Goal: Complete application form

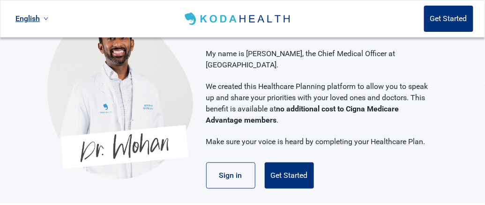
scroll to position [46, 0]
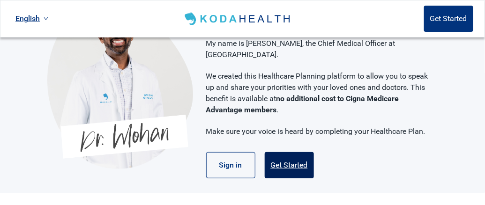
click at [301, 154] on button "Get Started" at bounding box center [289, 165] width 49 height 26
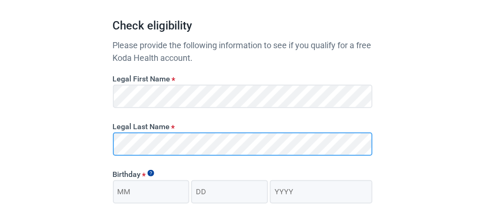
scroll to position [141, 0]
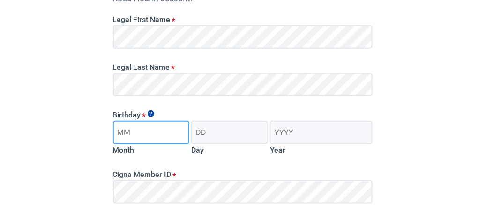
click at [130, 135] on input "Month" at bounding box center [151, 132] width 77 height 23
type input "05"
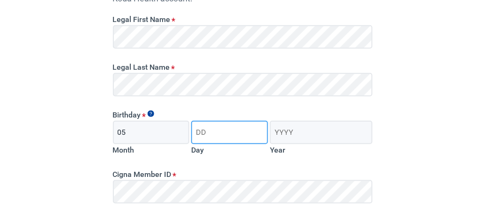
click at [216, 134] on input "Day" at bounding box center [229, 132] width 77 height 23
type input "19"
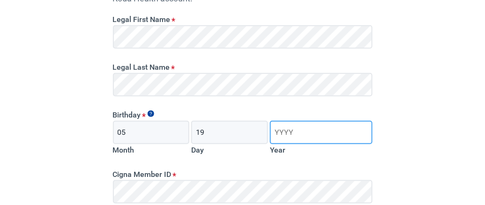
click at [287, 135] on input "Year" at bounding box center [321, 132] width 102 height 23
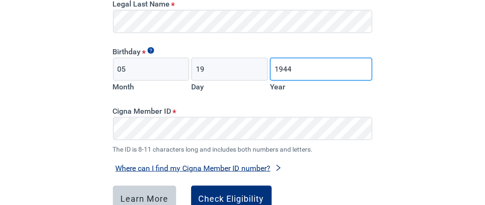
scroll to position [234, 0]
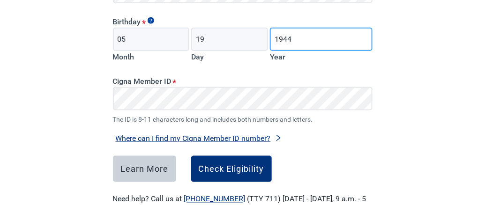
type input "1944"
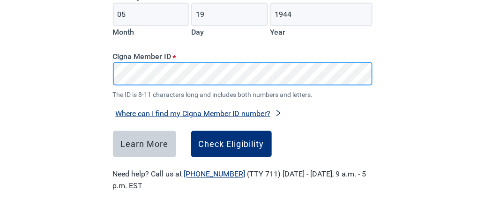
scroll to position [268, 0]
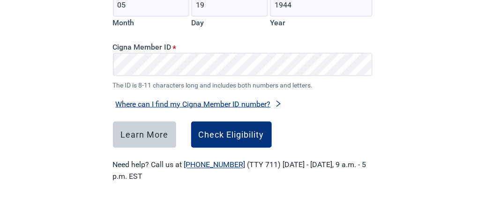
click at [227, 101] on button "Where can I find my Cigna Member ID number?" at bounding box center [199, 104] width 172 height 13
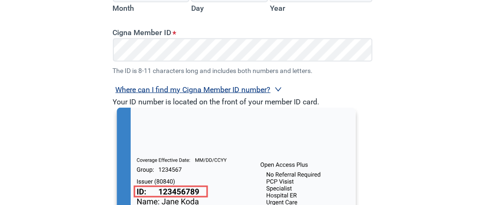
scroll to position [315, 0]
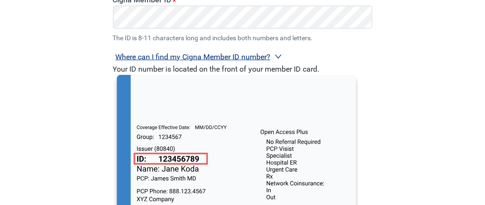
click at [79, 86] on div "Have Questions about Healthcare Planning? Learn More Here English Sign in Check…" at bounding box center [242, 6] width 485 height 642
click at [379, 95] on main "Check eligibility Please provide the following information to see if you qualif…" at bounding box center [242, 13] width 304 height 627
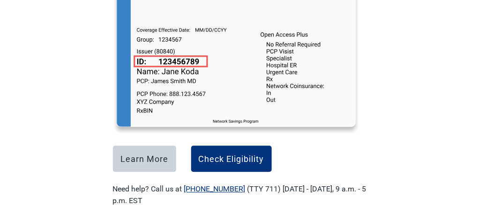
scroll to position [410, 0]
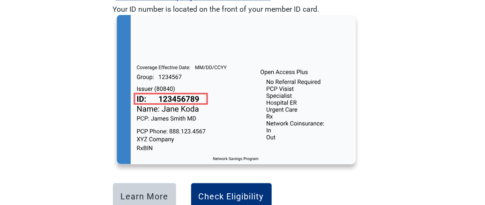
scroll to position [363, 0]
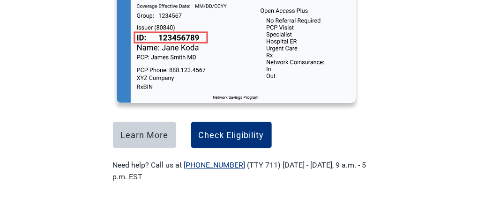
scroll to position [437, 0]
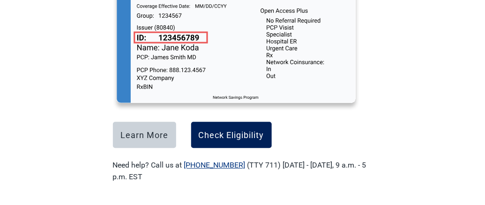
click at [233, 139] on div "Check Eligibility" at bounding box center [232, 134] width 66 height 9
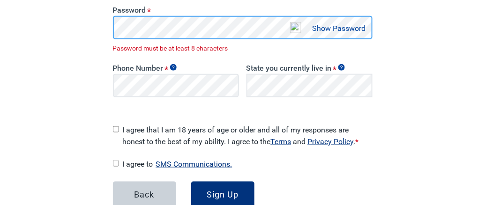
scroll to position [233, 0]
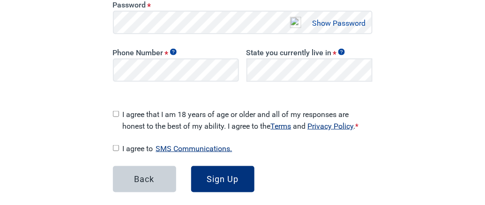
click at [321, 26] on button "Show Password" at bounding box center [339, 23] width 59 height 13
click at [324, 22] on button "Hide Password" at bounding box center [340, 23] width 55 height 13
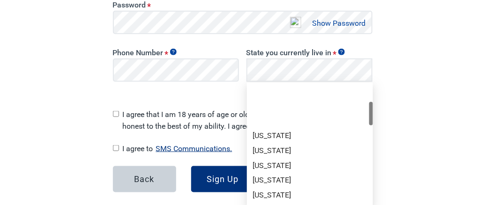
scroll to position [93, 0]
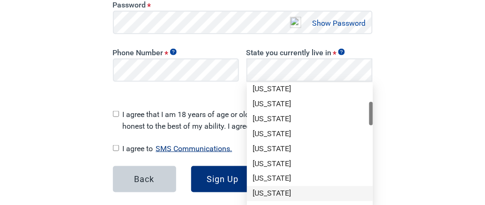
click at [273, 194] on div "[US_STATE]" at bounding box center [309, 194] width 115 height 10
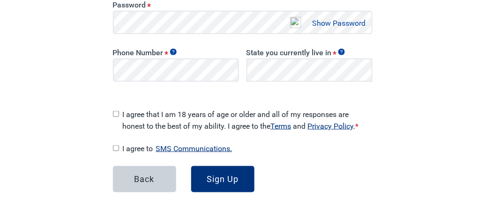
click at [116, 111] on input "I agree that I am 18 years of age or older and all of my responses are honest t…" at bounding box center [116, 114] width 6 height 6
checkbox input "true"
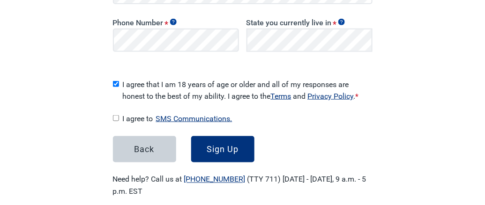
scroll to position [274, 0]
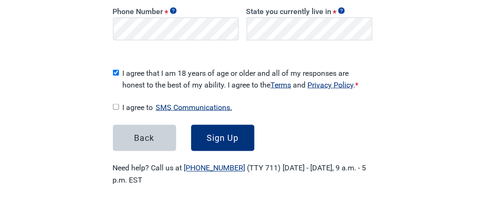
click at [116, 104] on input "I agree to SMS Communications." at bounding box center [116, 107] width 6 height 6
checkbox input "false"
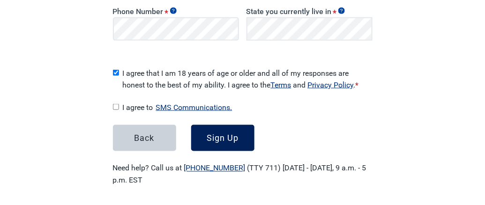
click at [232, 135] on div "Sign Up" at bounding box center [223, 137] width 32 height 9
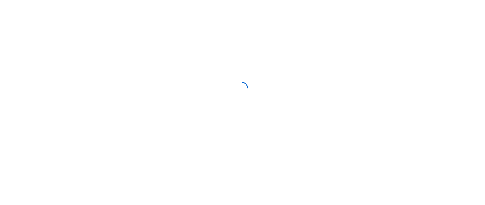
scroll to position [133, 0]
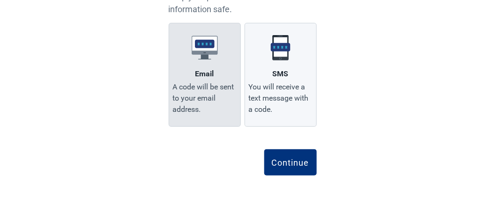
click at [209, 86] on div "A code will be sent to your email address." at bounding box center [205, 99] width 64 height 34
click at [0, 0] on input "Email A code will be sent to your email address." at bounding box center [0, 0] width 0 height 0
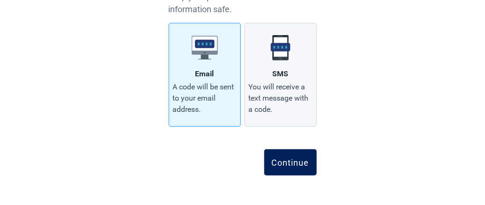
click at [286, 163] on div "Continue" at bounding box center [290, 162] width 37 height 9
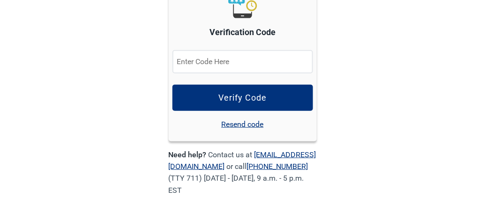
scroll to position [146, 0]
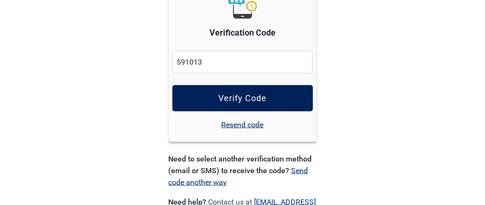
type input "591013"
click at [267, 95] on button "Verify Code" at bounding box center [242, 98] width 141 height 26
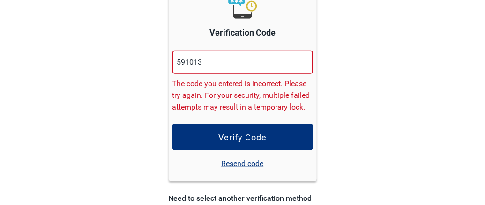
click at [245, 163] on link "Resend code" at bounding box center [243, 164] width 42 height 12
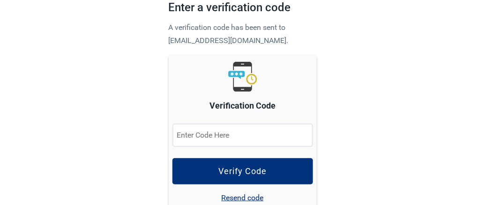
scroll to position [94, 0]
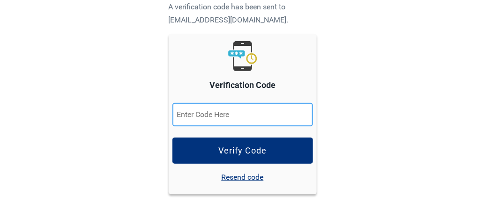
click at [189, 114] on input "Verification Code" at bounding box center [242, 114] width 141 height 23
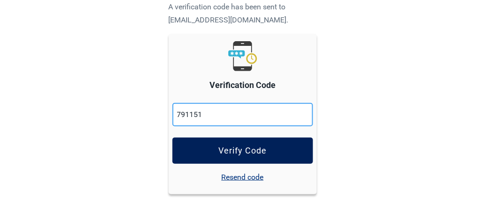
type input "791151"
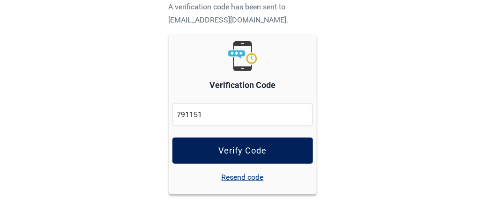
click at [202, 151] on button "Verify Code" at bounding box center [242, 151] width 141 height 26
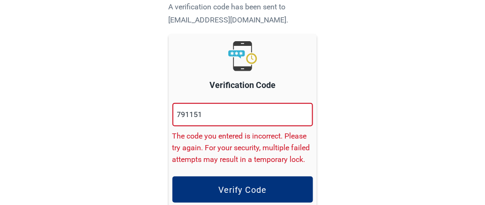
scroll to position [141, 0]
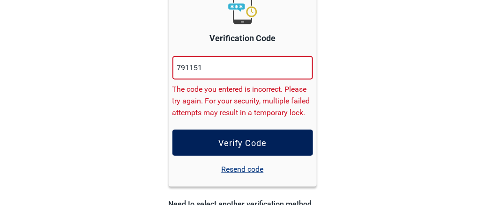
click at [216, 142] on button "Verify Code" at bounding box center [242, 143] width 141 height 26
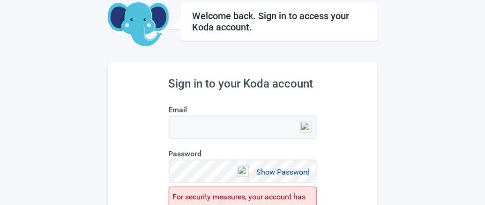
scroll to position [94, 0]
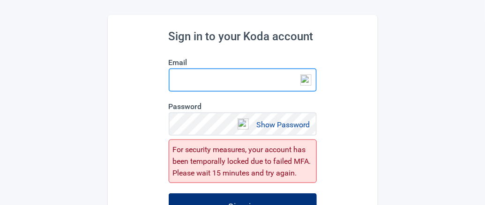
click at [200, 81] on input "Email" at bounding box center [243, 79] width 148 height 23
type input "[EMAIL_ADDRESS][DOMAIN_NAME]"
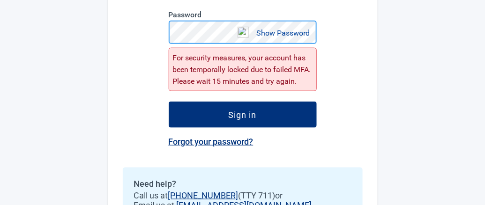
scroll to position [187, 0]
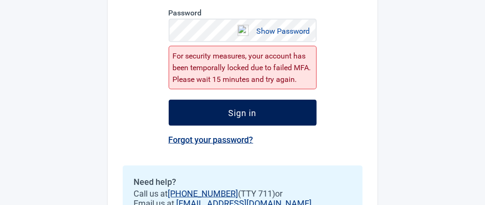
click at [209, 113] on button "Sign in" at bounding box center [243, 113] width 148 height 26
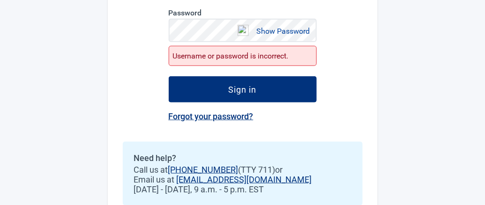
click at [230, 56] on div "Username or password is incorrect." at bounding box center [243, 56] width 148 height 20
click at [295, 57] on div "Username or password is incorrect." at bounding box center [243, 56] width 148 height 20
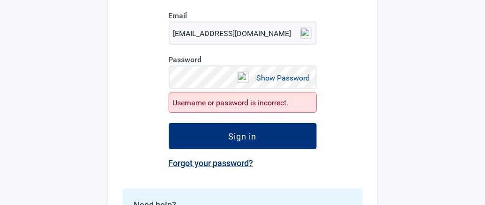
scroll to position [94, 0]
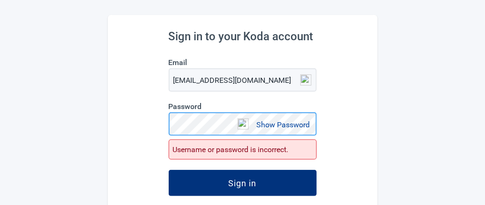
click at [158, 125] on div "Sign in to your Koda account Email [EMAIL_ADDRESS][DOMAIN_NAME] Password Show P…" at bounding box center [243, 168] width 270 height 307
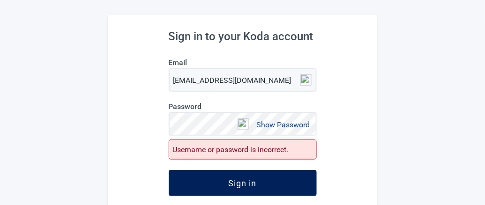
click at [199, 181] on button "Sign in" at bounding box center [243, 183] width 148 height 26
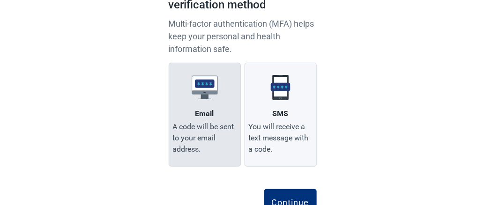
click at [207, 101] on label "Email A code will be sent to your email address." at bounding box center [205, 115] width 72 height 104
click at [0, 0] on input "Email A code will be sent to your email address." at bounding box center [0, 0] width 0 height 0
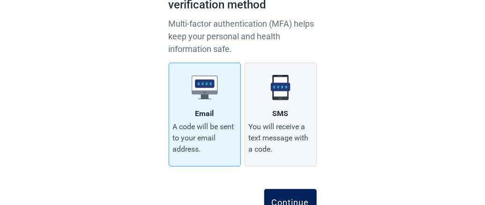
click at [282, 196] on button "Continue" at bounding box center [290, 202] width 52 height 26
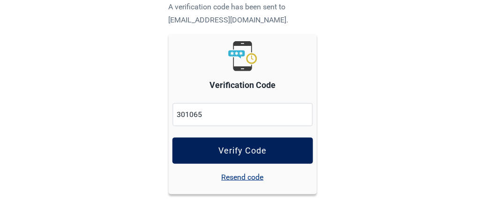
type input "301065"
click at [268, 156] on button "Verify Code" at bounding box center [242, 151] width 141 height 26
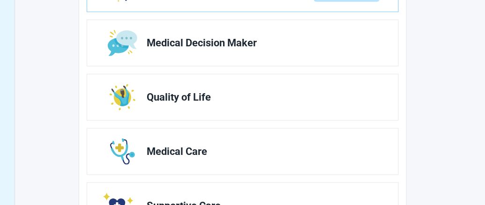
scroll to position [104, 0]
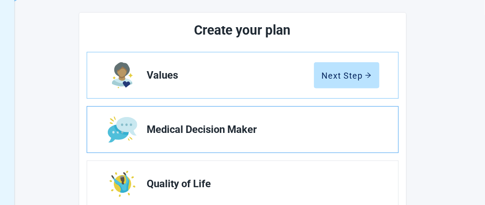
click at [259, 134] on link "Medical Decision Maker" at bounding box center [242, 130] width 311 height 46
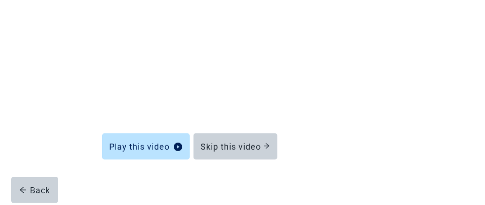
scroll to position [156, 0]
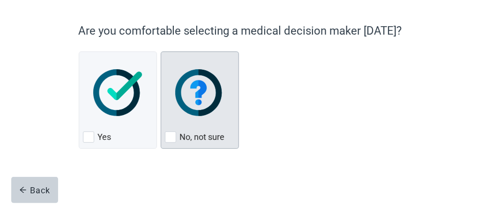
scroll to position [74, 0]
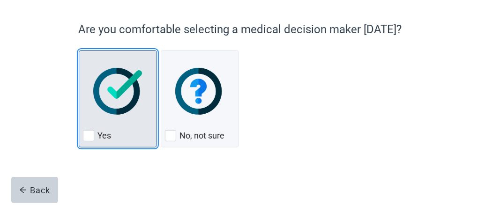
click at [88, 134] on div "Yes, checkbox, not checked" at bounding box center [88, 135] width 11 height 11
click at [79, 51] on input "Yes" at bounding box center [79, 50] width 0 height 0
checkbox input "true"
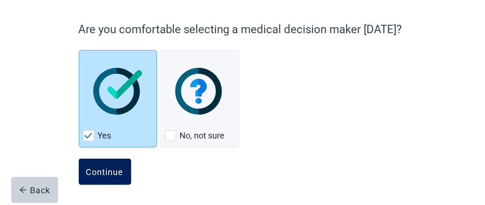
click at [113, 167] on div "Continue" at bounding box center [104, 171] width 37 height 9
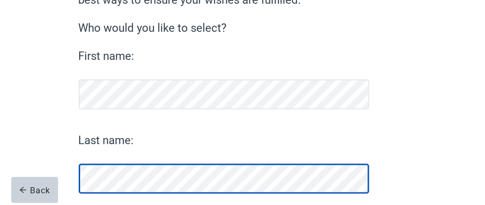
scroll to position [162, 0]
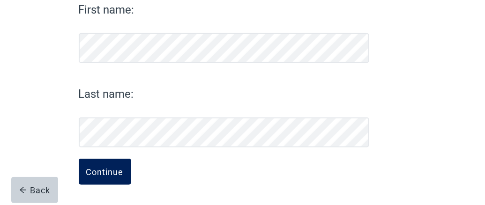
click at [96, 178] on button "Continue" at bounding box center [105, 172] width 52 height 26
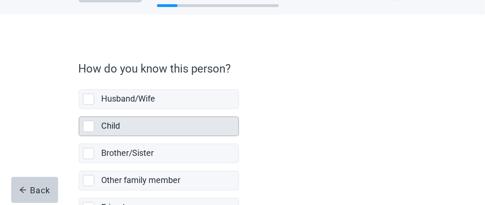
scroll to position [94, 0]
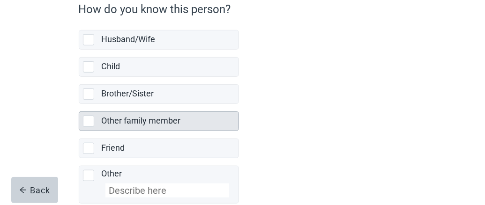
click at [92, 119] on div "Other family member, checkbox, not selected" at bounding box center [88, 121] width 11 height 11
click at [79, 104] on input "Other family member" at bounding box center [79, 104] width 0 height 0
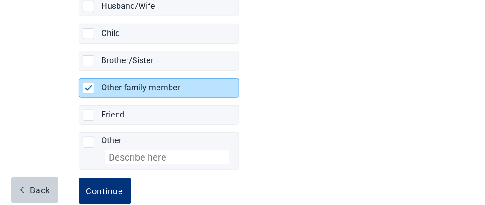
scroll to position [144, 0]
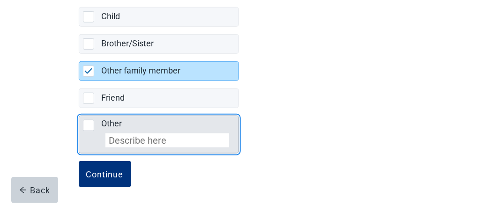
click at [119, 134] on input "Other" at bounding box center [167, 140] width 124 height 14
checkbox input "false"
checkbox input "true"
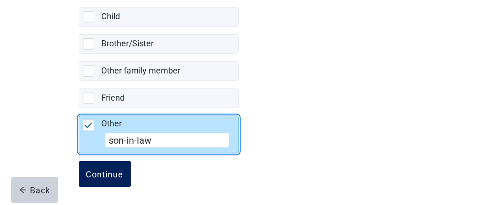
type input "son-in-law"
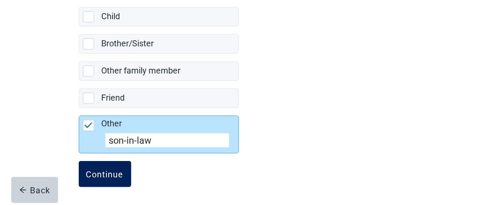
click at [106, 170] on div "Continue" at bounding box center [104, 174] width 37 height 9
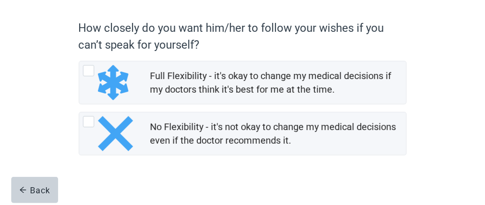
scroll to position [82, 0]
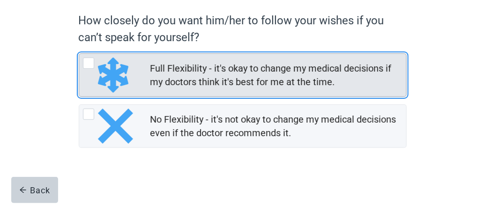
click at [92, 62] on div "Full Flexibility - it's okay to change my medical decisions if my doctors think…" at bounding box center [88, 63] width 11 height 11
click at [79, 54] on input "Full Flexibility - it's okay to change my medical decisions if my doctors think…" at bounding box center [79, 53] width 0 height 0
radio input "true"
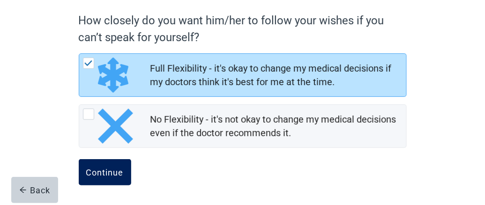
click at [116, 170] on div "Continue" at bounding box center [104, 172] width 37 height 9
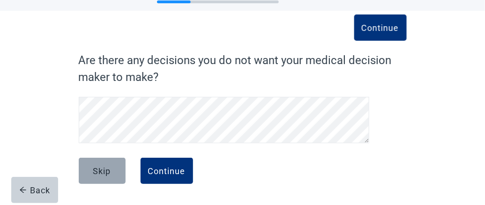
scroll to position [38, 0]
drag, startPoint x: 159, startPoint y: 170, endPoint x: 112, endPoint y: 169, distance: 47.3
click at [113, 169] on div "Skip Continue" at bounding box center [243, 181] width 328 height 47
click at [112, 169] on button "Skip" at bounding box center [102, 171] width 47 height 26
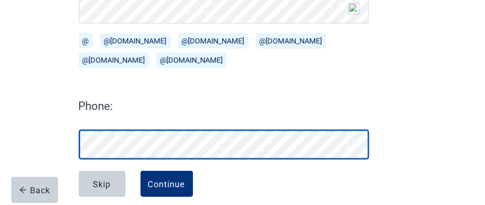
scroll to position [191, 0]
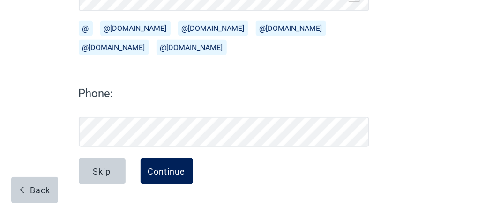
click at [163, 176] on div "Continue" at bounding box center [166, 171] width 37 height 9
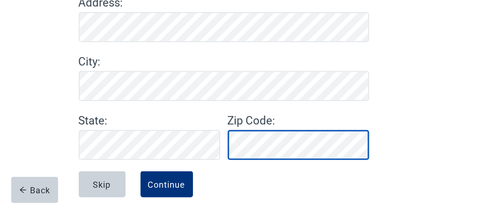
scroll to position [159, 0]
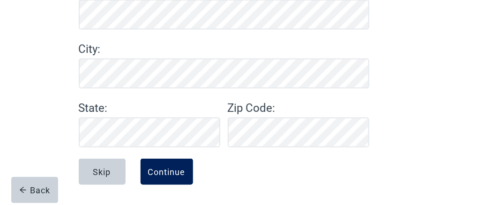
click at [161, 167] on div "Continue" at bounding box center [166, 171] width 37 height 9
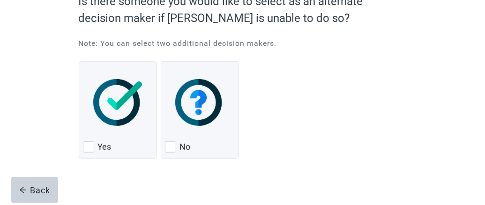
scroll to position [113, 0]
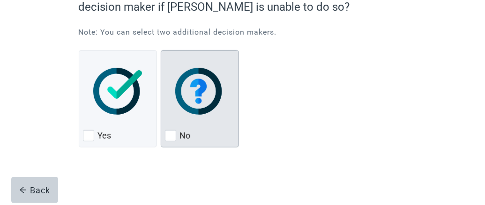
click at [168, 136] on div "No, checkbox, not checked" at bounding box center [170, 135] width 11 height 11
click at [161, 51] on input "No" at bounding box center [161, 50] width 0 height 0
checkbox input "true"
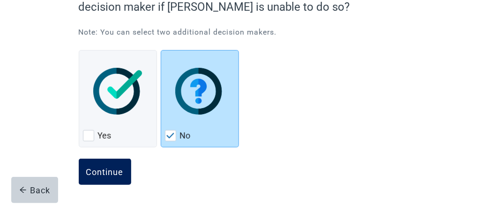
click at [114, 169] on div "Continue" at bounding box center [104, 171] width 37 height 9
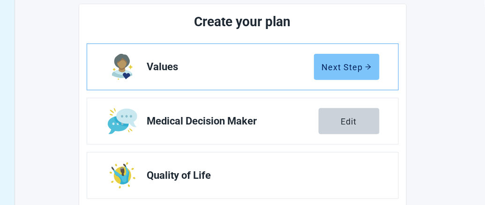
click at [348, 69] on div "Next Step" at bounding box center [347, 66] width 50 height 9
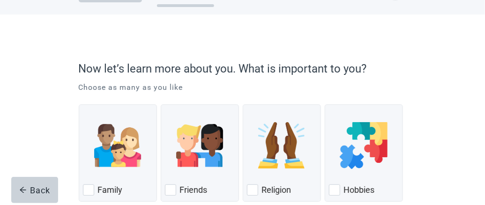
scroll to position [94, 0]
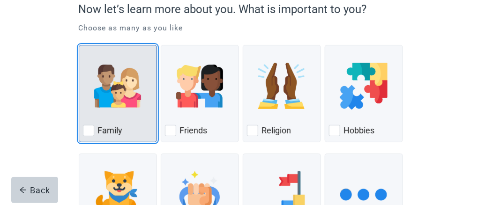
click at [88, 131] on div "Family, checkbox, not checked" at bounding box center [88, 130] width 11 height 11
click at [79, 45] on input "Family" at bounding box center [79, 45] width 0 height 0
checkbox input "true"
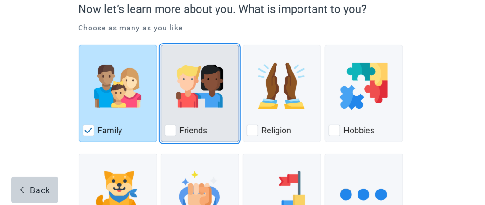
click at [169, 132] on div "Friends, checkbox, not checked" at bounding box center [170, 130] width 11 height 11
click at [161, 45] on input "Friends" at bounding box center [161, 45] width 0 height 0
checkbox input "true"
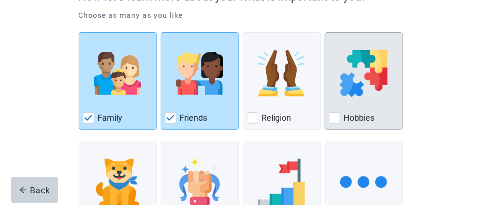
scroll to position [141, 0]
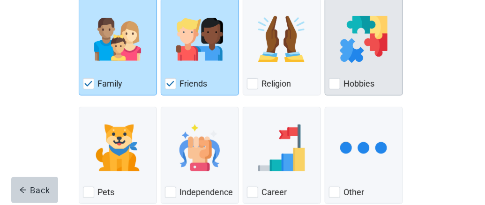
click at [334, 86] on div "Hobbies, checkbox, not checked" at bounding box center [334, 83] width 11 height 11
checkbox input "true"
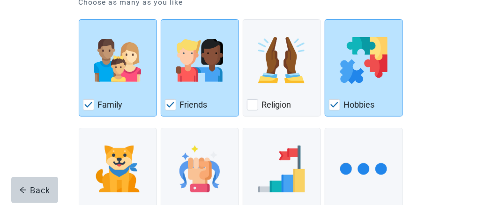
scroll to position [177, 0]
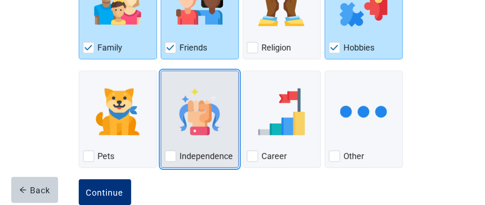
click at [167, 154] on div "Independence, checkbox, not checked" at bounding box center [170, 156] width 11 height 11
click at [161, 71] on input "Independence" at bounding box center [161, 71] width 0 height 0
checkbox input "true"
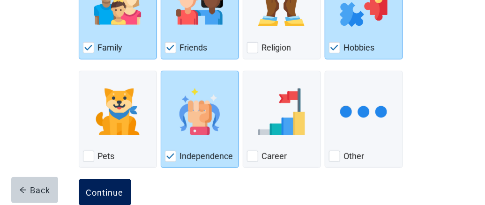
click at [111, 192] on div "Continue" at bounding box center [104, 192] width 37 height 9
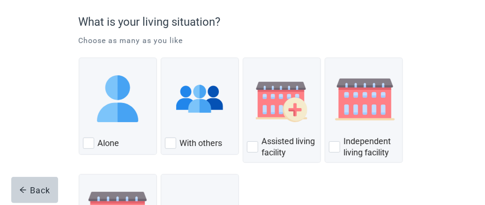
scroll to position [94, 0]
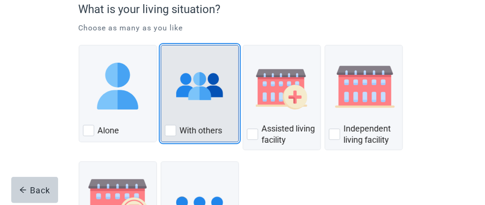
click at [169, 132] on div "With Others, checkbox, not checked" at bounding box center [170, 130] width 11 height 11
click at [161, 45] on input "With others" at bounding box center [161, 45] width 0 height 0
checkbox input "true"
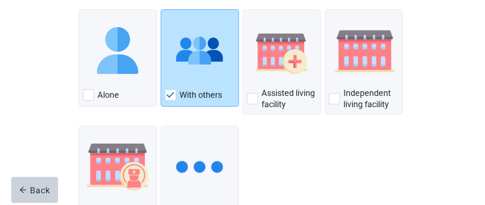
scroll to position [187, 0]
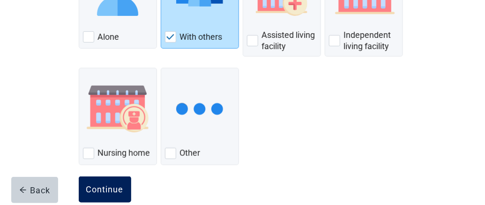
click at [107, 185] on div "Continue" at bounding box center [104, 189] width 37 height 9
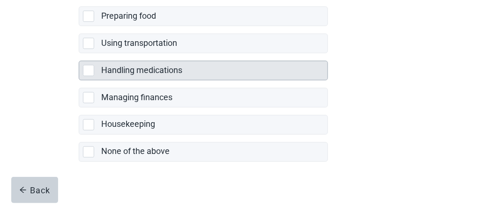
scroll to position [308, 0]
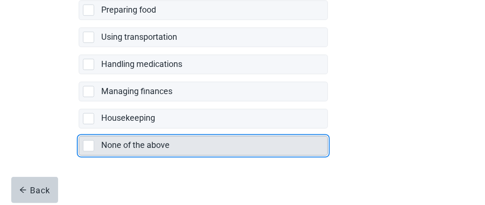
click at [131, 143] on label "None of the above" at bounding box center [136, 146] width 68 height 10
checkbox input "true"
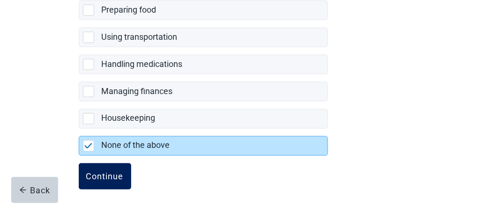
click at [107, 172] on div "Continue" at bounding box center [104, 176] width 37 height 9
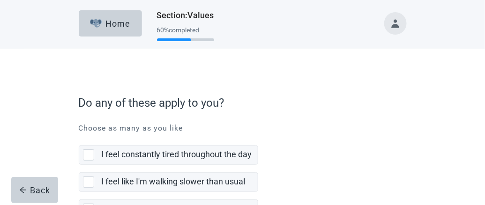
scroll to position [46, 0]
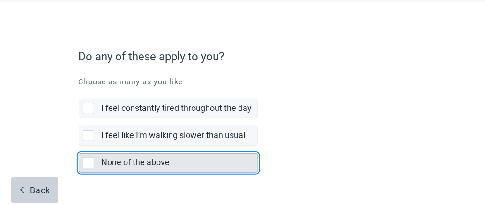
click at [88, 161] on div "None of the above, checkbox, not selected" at bounding box center [88, 162] width 11 height 11
click at [79, 146] on input "None of the above" at bounding box center [79, 146] width 0 height 0
checkbox input "true"
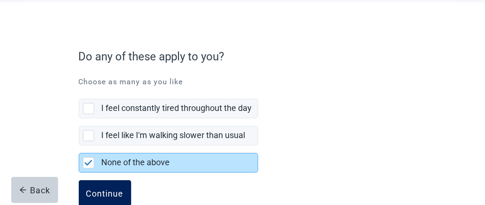
click at [121, 191] on div "Continue" at bounding box center [104, 193] width 37 height 9
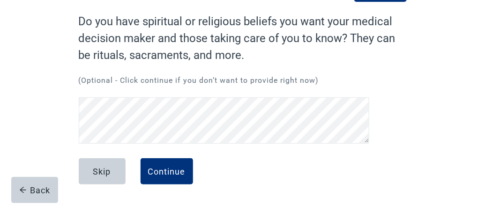
scroll to position [77, 0]
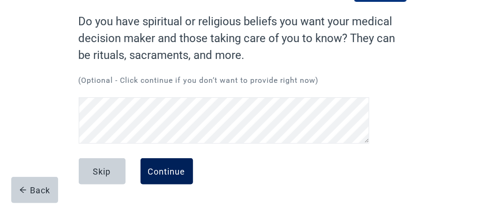
click at [171, 175] on div "Continue" at bounding box center [166, 171] width 37 height 9
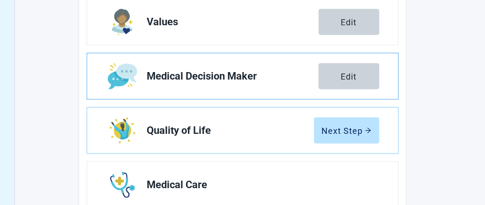
scroll to position [170, 0]
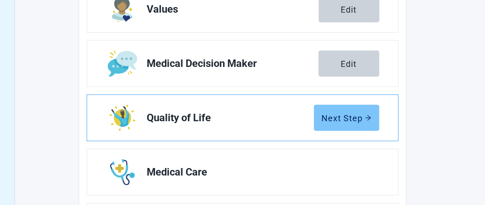
click at [348, 119] on div "Next Step" at bounding box center [347, 117] width 50 height 9
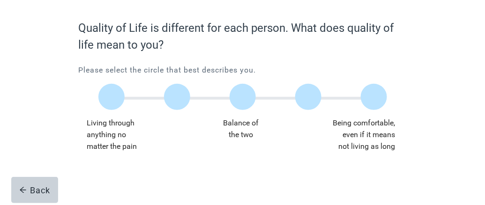
scroll to position [70, 0]
click at [312, 101] on label "Main content" at bounding box center [308, 97] width 26 height 26
click at [308, 97] on input "Quality of life scale: 75 out of 100. 75% between extremes" at bounding box center [308, 97] width 0 height 0
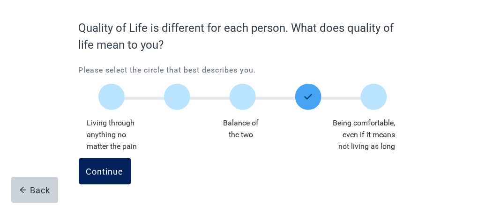
click at [111, 177] on button "Continue" at bounding box center [105, 171] width 52 height 26
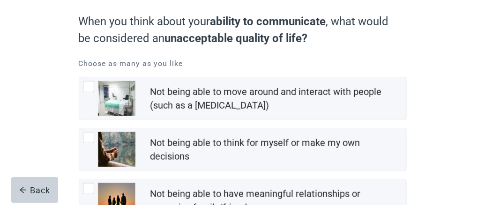
scroll to position [94, 0]
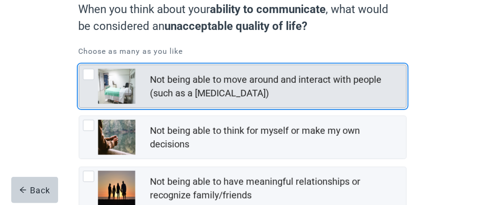
click at [89, 75] on div "Not being able to move around and interact with people (such as a coma), checkb…" at bounding box center [88, 74] width 11 height 11
click at [79, 65] on input "Not being able to move around and interact with people (such as a [MEDICAL_DATA…" at bounding box center [79, 65] width 0 height 0
checkbox input "true"
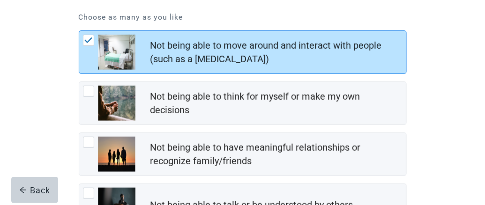
scroll to position [141, 0]
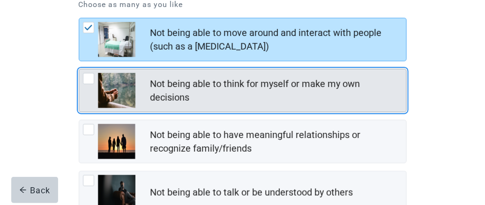
click at [86, 79] on div "Not being able to think for myself or make my own decisions, checkbox, not chec…" at bounding box center [88, 78] width 11 height 11
click at [79, 69] on input "Not being able to think for myself or make my own decisions" at bounding box center [79, 69] width 0 height 0
checkbox input "true"
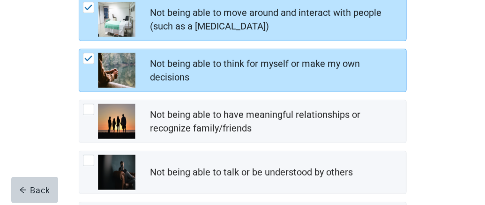
scroll to position [187, 0]
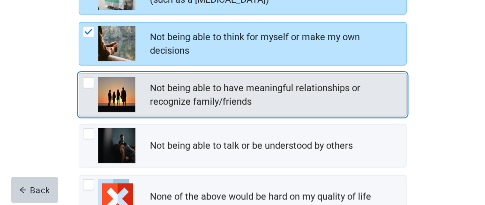
click at [88, 83] on div "Not being able to have meaningful relationships or recognize family/friends, ch…" at bounding box center [88, 82] width 11 height 11
click at [79, 74] on input "Not being able to have meaningful relationships or recognize family/friends" at bounding box center [79, 73] width 0 height 0
checkbox input "true"
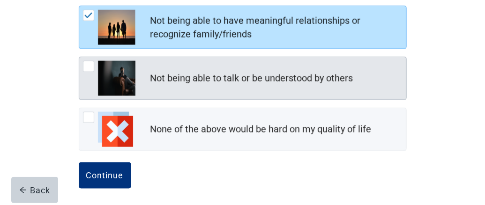
scroll to position [257, 0]
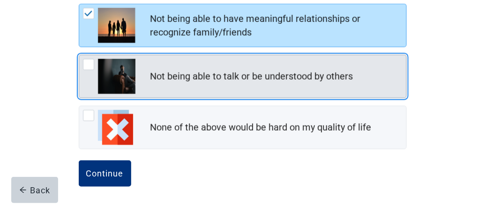
click at [86, 64] on div "Not being able to talk or be understood by others, checkbox, not checked" at bounding box center [88, 64] width 11 height 11
click at [79, 55] on input "Not being able to talk or be understood by others" at bounding box center [79, 55] width 0 height 0
checkbox input "true"
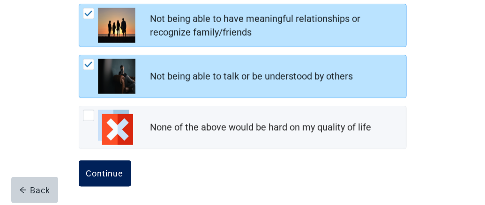
click at [108, 169] on div "Continue" at bounding box center [104, 173] width 37 height 9
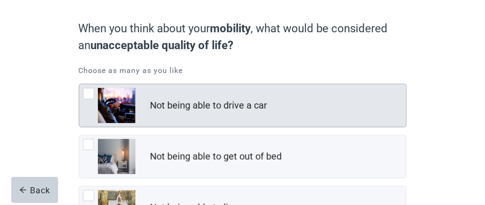
scroll to position [94, 0]
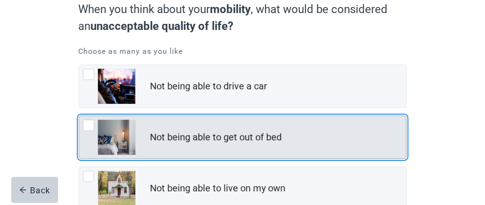
click at [88, 123] on div "Not being able to get out of bed, checkbox, not checked" at bounding box center [88, 125] width 11 height 11
click at [79, 116] on input "Not being able to get out of bed" at bounding box center [79, 116] width 0 height 0
checkbox input "true"
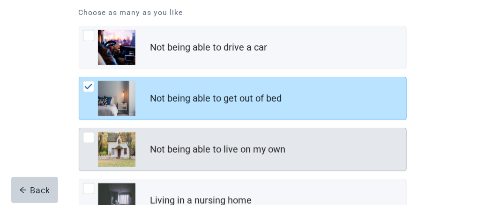
scroll to position [187, 0]
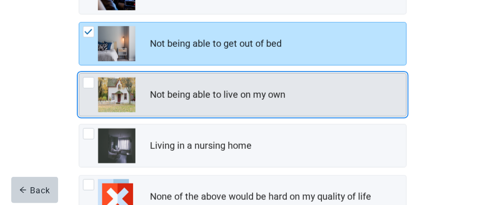
click at [89, 83] on div "Not being able to live on my own, checkbox, not checked" at bounding box center [88, 82] width 11 height 11
click at [79, 74] on input "Not being able to live on my own" at bounding box center [79, 73] width 0 height 0
checkbox input "true"
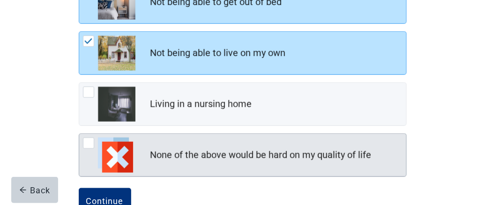
scroll to position [234, 0]
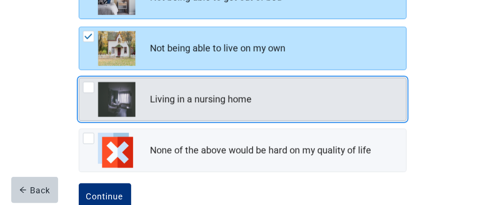
click at [89, 86] on div "Living in a nursing home, checkbox, not checked" at bounding box center [88, 87] width 11 height 11
click at [79, 78] on input "Living in a nursing home" at bounding box center [79, 78] width 0 height 0
checkbox input "true"
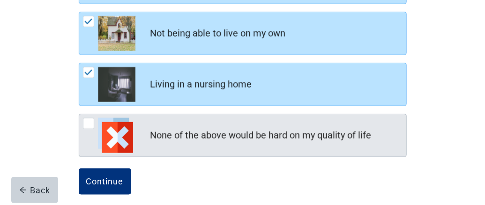
scroll to position [257, 0]
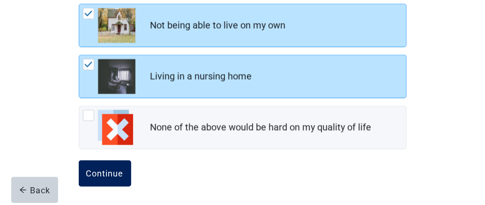
click at [113, 169] on div "Continue" at bounding box center [104, 173] width 37 height 9
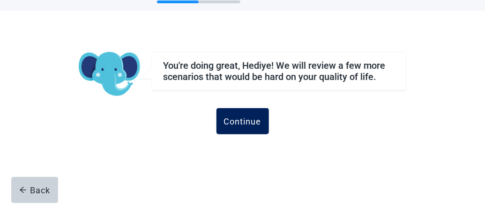
click at [250, 122] on div "Continue" at bounding box center [242, 121] width 37 height 9
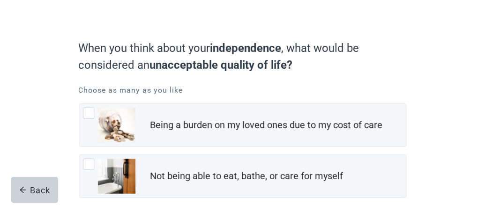
scroll to position [94, 0]
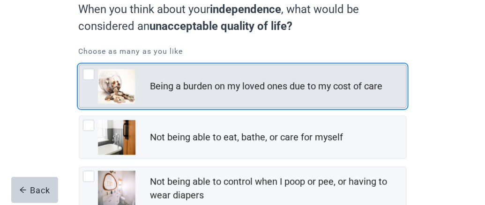
click at [87, 74] on div "Being a burden on my loved ones due to my cost of care, checkbox, not checked" at bounding box center [88, 74] width 11 height 11
click at [79, 65] on input "Being a burden on my loved ones due to my cost of care" at bounding box center [79, 65] width 0 height 0
checkbox input "true"
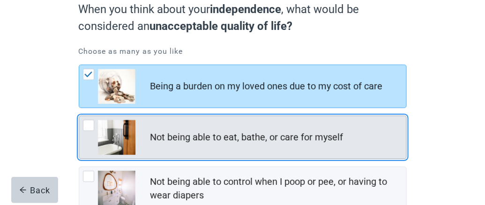
drag, startPoint x: 89, startPoint y: 123, endPoint x: 94, endPoint y: 122, distance: 5.2
click at [89, 123] on div "Not being able to eat, bathe, or care for myself, checkbox, not checked" at bounding box center [88, 125] width 11 height 11
click at [79, 116] on input "Not being able to eat, bathe, or care for myself" at bounding box center [79, 116] width 0 height 0
checkbox input "true"
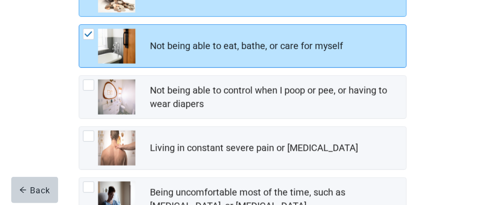
scroll to position [187, 0]
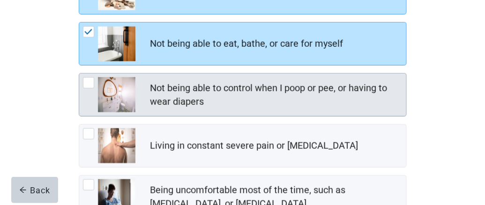
click at [88, 82] on div "Not being able to control when I poop or pee, or having to wear diapers, checkb…" at bounding box center [88, 82] width 11 height 11
click at [79, 74] on input "Not being able to control when I poop or pee, or having to wear diapers" at bounding box center [79, 73] width 0 height 0
checkbox input "true"
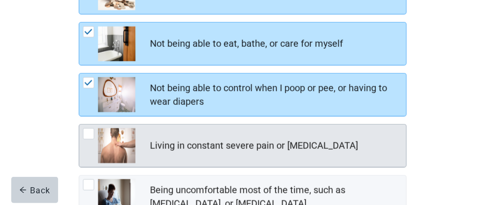
scroll to position [234, 0]
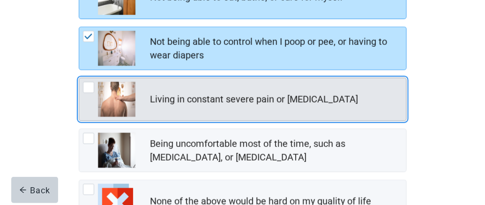
click at [88, 87] on div "Living in constant severe pain or shortness of breath, checkbox, not checked" at bounding box center [88, 87] width 11 height 11
click at [79, 78] on input "Living in constant severe pain or [MEDICAL_DATA]" at bounding box center [79, 78] width 0 height 0
checkbox input "true"
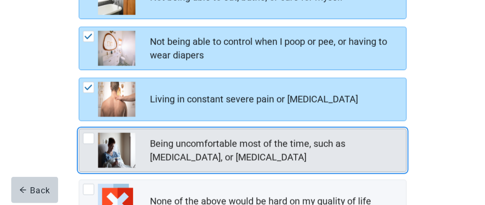
click at [88, 135] on div "Being uncomfortable most of the time, such as nausea, vomiting, or diarrhea, ch…" at bounding box center [88, 138] width 11 height 11
click at [79, 129] on input "Being uncomfortable most of the time, such as [MEDICAL_DATA], or [MEDICAL_DATA]" at bounding box center [79, 129] width 0 height 0
checkbox input "true"
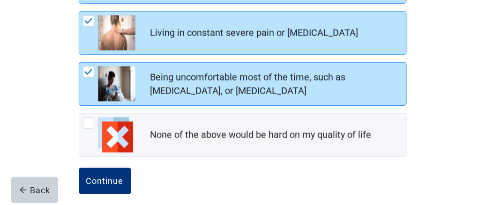
scroll to position [307, 0]
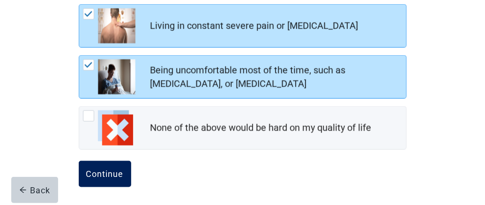
click at [115, 173] on div "Continue" at bounding box center [104, 174] width 37 height 9
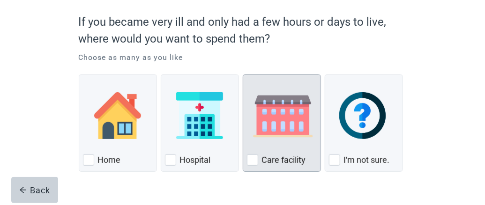
scroll to position [94, 0]
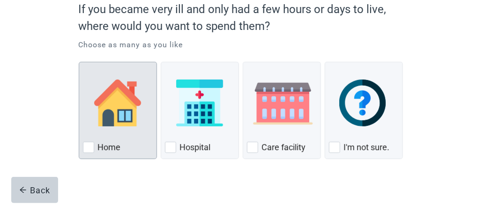
click at [89, 146] on div "Home, checkbox, not checked" at bounding box center [88, 147] width 11 height 11
click at [79, 62] on input "Home" at bounding box center [79, 62] width 0 height 0
checkbox input "true"
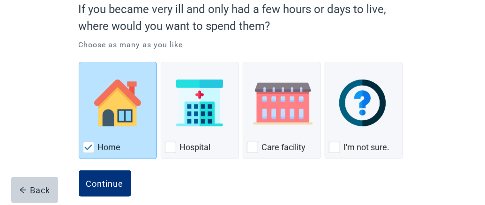
scroll to position [105, 0]
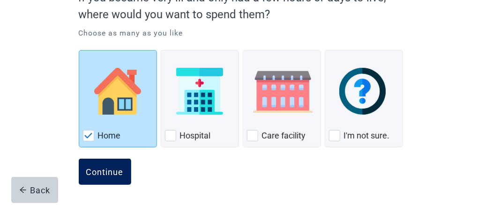
drag, startPoint x: 107, startPoint y: 170, endPoint x: 111, endPoint y: 168, distance: 4.8
click at [108, 170] on div "Continue" at bounding box center [104, 171] width 37 height 9
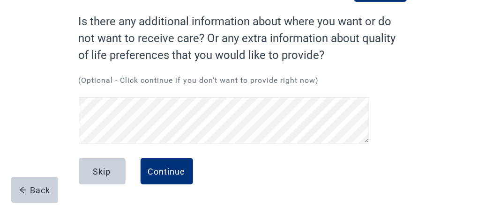
scroll to position [77, 0]
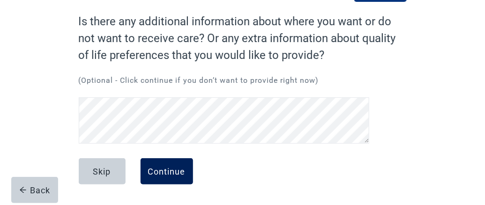
click at [163, 176] on div "Continue" at bounding box center [166, 171] width 37 height 9
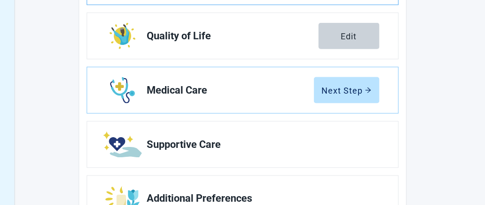
scroll to position [264, 0]
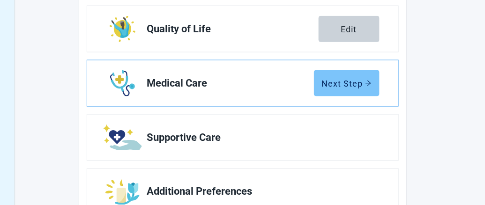
click at [341, 82] on div "Next Step" at bounding box center [347, 83] width 50 height 9
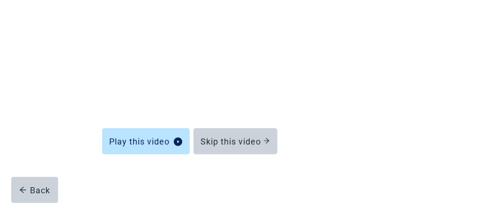
scroll to position [156, 0]
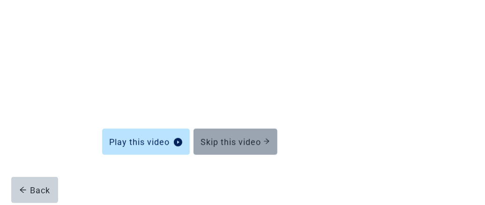
click at [228, 141] on div "Skip this video" at bounding box center [235, 141] width 69 height 9
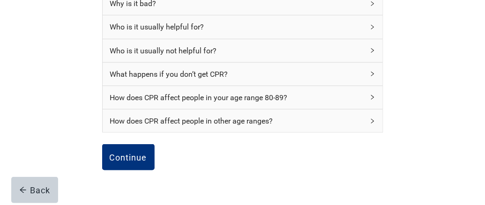
scroll to position [202, 0]
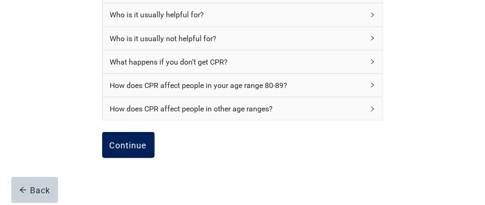
click at [133, 147] on div "Continue" at bounding box center [128, 145] width 37 height 9
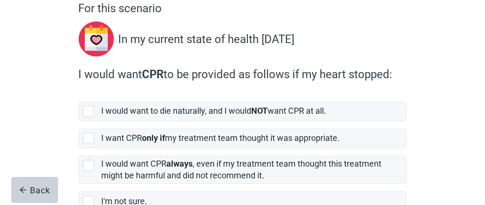
scroll to position [94, 0]
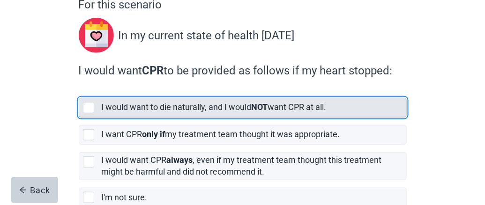
click at [88, 108] on div "[object Object], checkbox, not selected" at bounding box center [88, 107] width 11 height 11
click at [79, 91] on input "I would want to die naturally, and I would NOT want CPR at all." at bounding box center [79, 90] width 0 height 0
checkbox input "true"
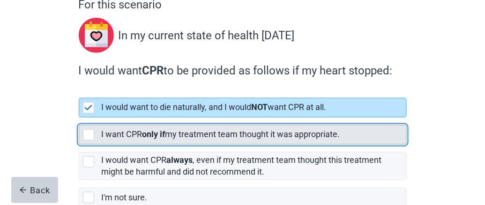
click at [86, 132] on div "[object Object], checkbox, not selected" at bounding box center [88, 134] width 11 height 11
click at [79, 118] on input "I want CPR only if my treatment team thought it was appropriate." at bounding box center [79, 118] width 0 height 0
checkbox input "true"
checkbox input "false"
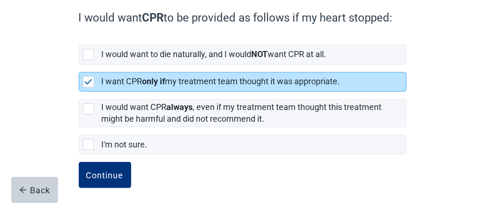
scroll to position [148, 0]
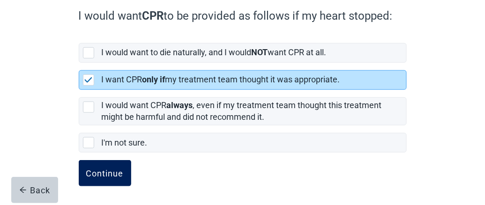
click at [108, 169] on div "Continue" at bounding box center [104, 173] width 37 height 9
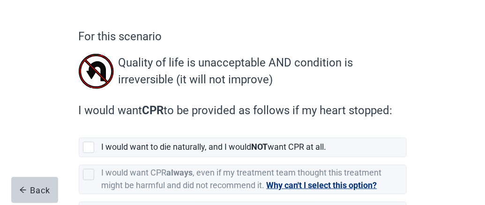
scroll to position [94, 0]
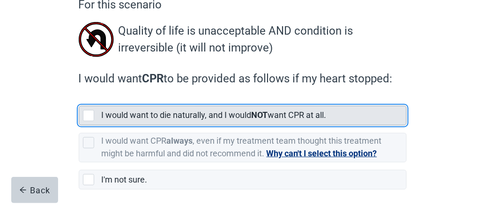
click at [89, 112] on div "[object Object], checkbox, not selected" at bounding box center [88, 115] width 11 height 11
click at [79, 99] on input "I would want to die naturally, and I would NOT want CPR at all." at bounding box center [79, 98] width 0 height 0
checkbox input "true"
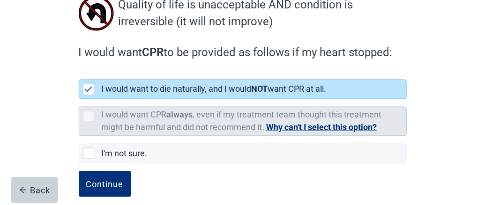
scroll to position [131, 0]
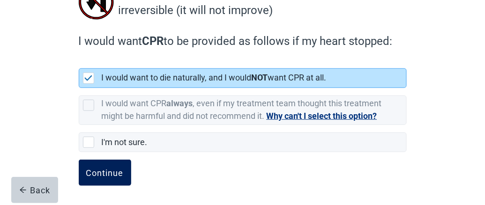
click at [93, 173] on div "Continue" at bounding box center [104, 172] width 37 height 9
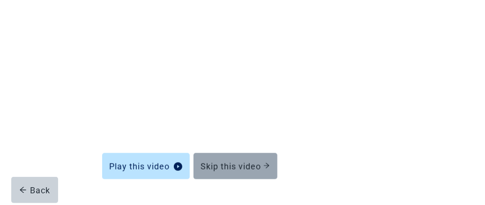
click at [247, 166] on div "Skip this video" at bounding box center [235, 166] width 69 height 9
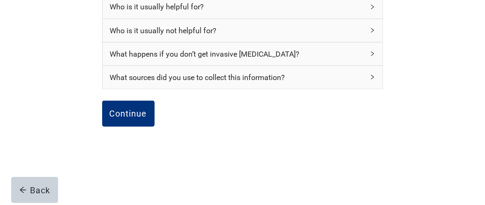
scroll to position [216, 0]
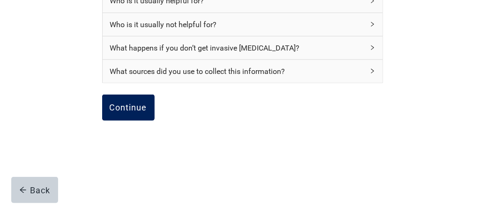
click at [138, 112] on button "Continue" at bounding box center [128, 108] width 52 height 26
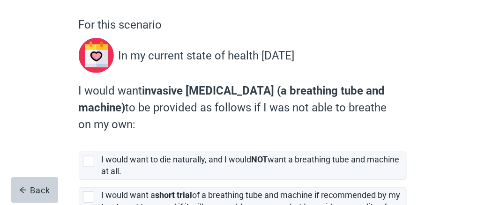
scroll to position [94, 0]
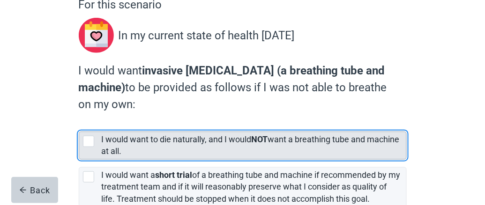
click at [90, 140] on div "[object Object], checkbox, not selected" at bounding box center [88, 141] width 11 height 11
click at [79, 125] on input "I would want to die naturally, and I would NOT want a breathing tube and machin…" at bounding box center [79, 124] width 0 height 0
checkbox input "true"
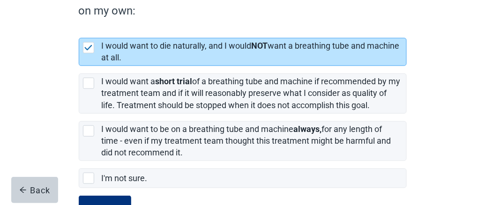
scroll to position [223, 0]
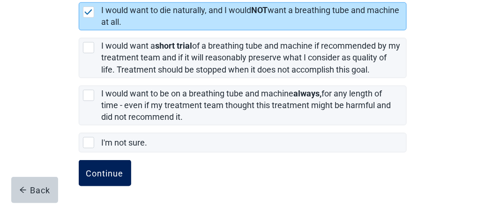
click at [109, 174] on div "Continue" at bounding box center [104, 173] width 37 height 9
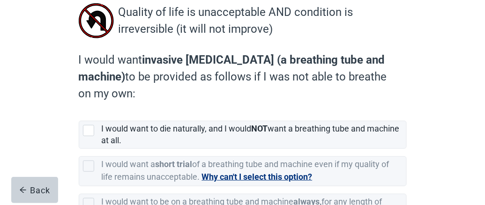
scroll to position [141, 0]
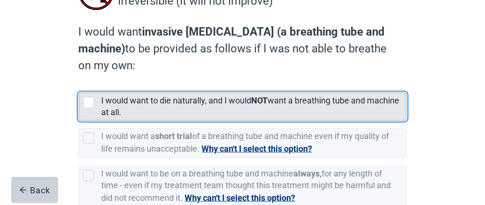
click at [88, 104] on div "[object Object], checkbox, not selected" at bounding box center [88, 102] width 11 height 11
click at [79, 86] on input "I would want to die naturally, and I would NOT want a breathing tube and machin…" at bounding box center [79, 85] width 0 height 0
checkbox input "true"
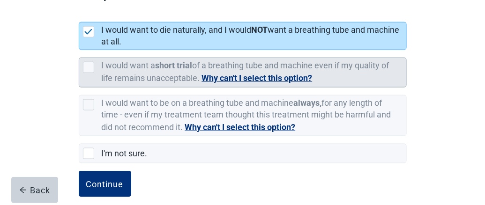
scroll to position [222, 0]
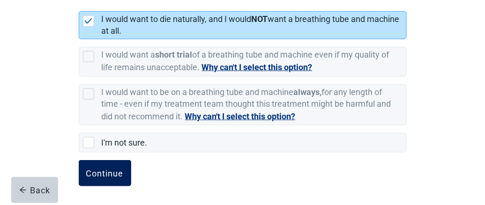
click at [112, 177] on button "Continue" at bounding box center [105, 173] width 52 height 26
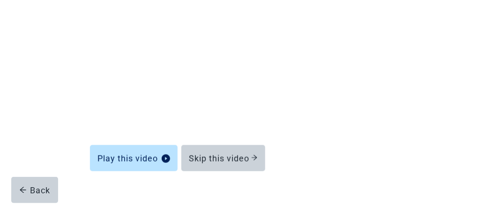
scroll to position [156, 0]
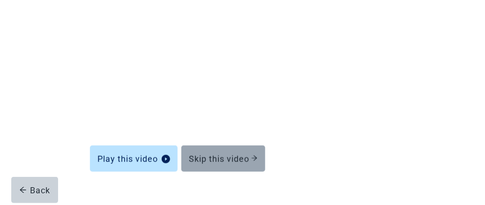
click at [230, 154] on div "Skip this video" at bounding box center [223, 158] width 69 height 9
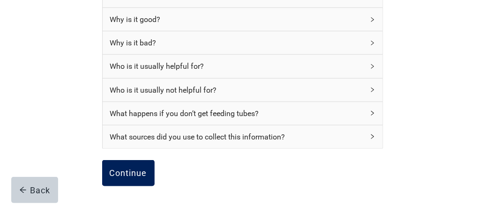
click at [139, 171] on div "Continue" at bounding box center [128, 173] width 37 height 9
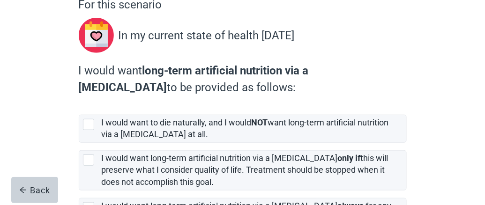
scroll to position [141, 0]
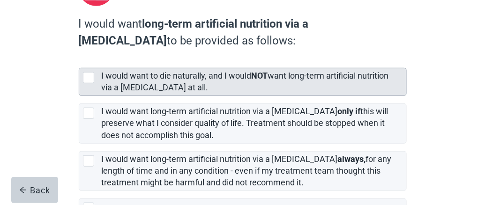
click at [88, 77] on div "[object Object], checkbox, not selected" at bounding box center [88, 77] width 11 height 11
click at [79, 61] on input "I would want to die naturally, and I would NOT want long-term artificial nutrit…" at bounding box center [79, 60] width 0 height 0
checkbox input "true"
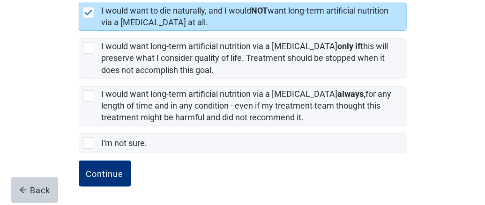
scroll to position [206, 0]
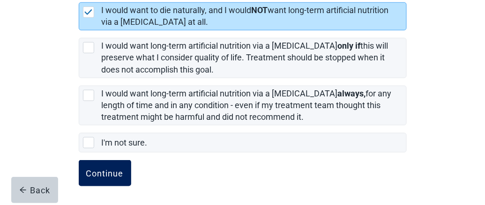
click at [103, 169] on div "Continue" at bounding box center [104, 173] width 37 height 9
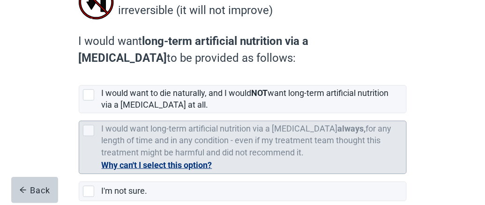
scroll to position [180, 0]
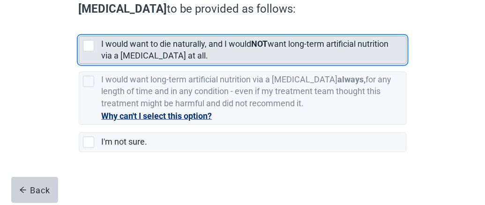
click at [88, 45] on div "[object Object], checkbox, not selected" at bounding box center [88, 45] width 11 height 11
click at [79, 29] on input "I would want to die naturally, and I would NOT want long-term artificial nutrit…" at bounding box center [79, 29] width 0 height 0
checkbox input "true"
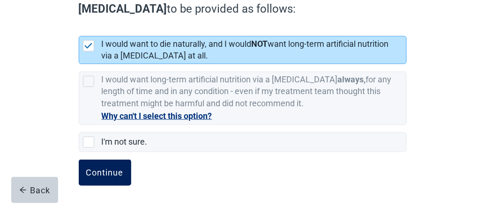
click at [112, 168] on div "Continue" at bounding box center [104, 172] width 37 height 9
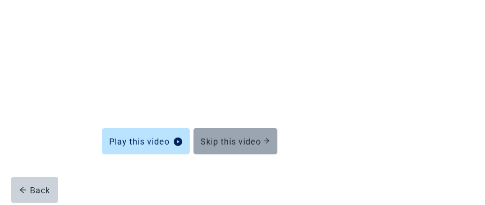
scroll to position [156, 0]
click at [243, 144] on div "Skip this video" at bounding box center [235, 141] width 69 height 9
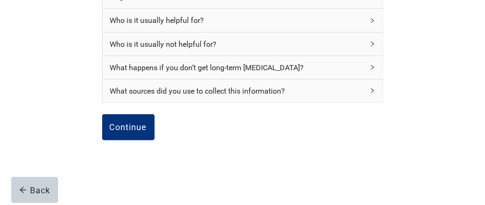
scroll to position [216, 0]
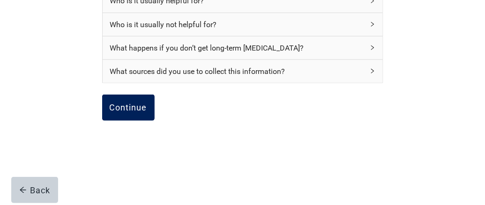
click at [138, 104] on div "Continue" at bounding box center [128, 107] width 37 height 9
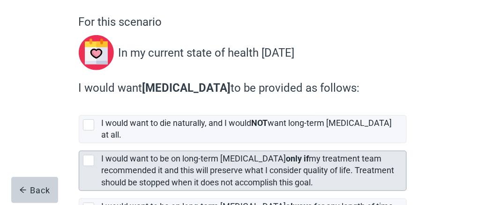
scroll to position [94, 0]
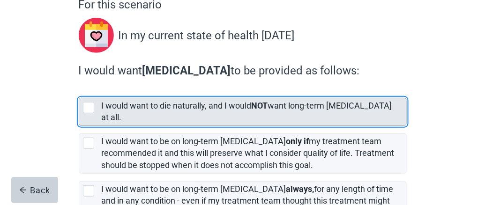
click at [85, 108] on div "[object Object], checkbox, not selected" at bounding box center [88, 107] width 11 height 11
click at [79, 91] on input "I would want to die naturally, and I would NOT want long-term [MEDICAL_DATA] at…" at bounding box center [79, 90] width 0 height 0
checkbox input "true"
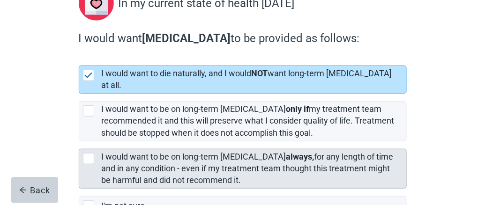
scroll to position [181, 0]
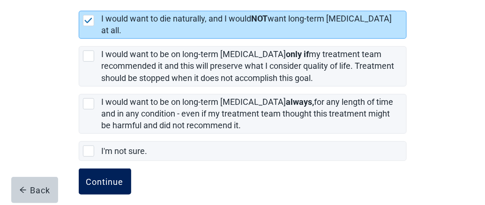
click at [108, 177] on div "Continue" at bounding box center [104, 181] width 37 height 9
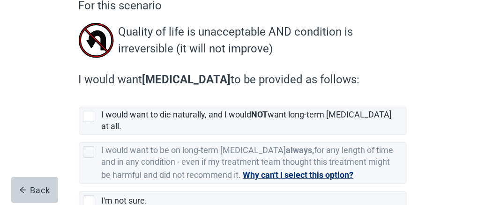
scroll to position [94, 0]
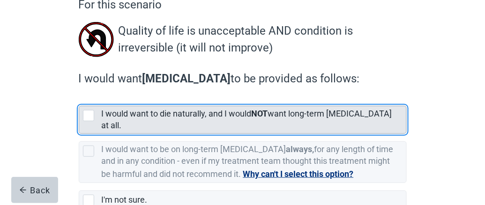
click at [87, 116] on div "[object Object], checkbox, not selected" at bounding box center [88, 115] width 11 height 11
click at [79, 99] on input "I would want to die naturally, and I would NOT want long-term [MEDICAL_DATA] at…" at bounding box center [79, 98] width 0 height 0
checkbox input "true"
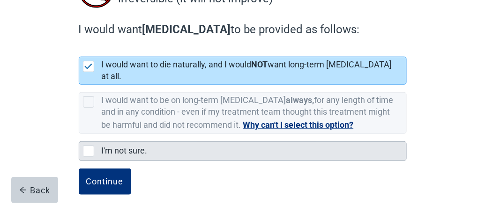
scroll to position [143, 0]
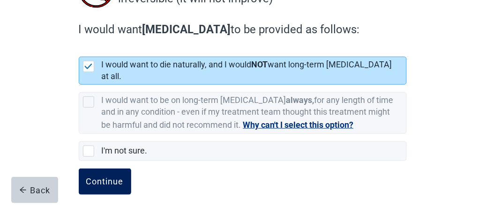
click at [122, 177] on div "Continue" at bounding box center [104, 181] width 37 height 9
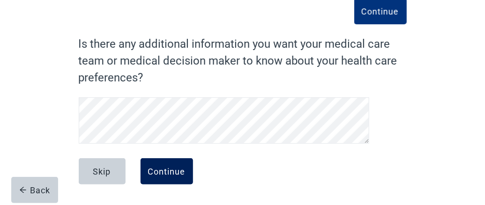
scroll to position [54, 0]
click at [173, 173] on div "Continue" at bounding box center [166, 171] width 37 height 9
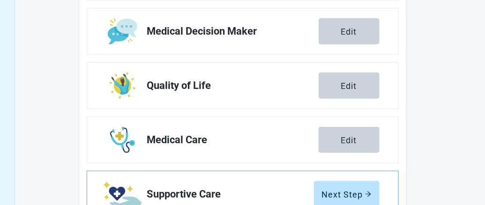
scroll to position [242, 0]
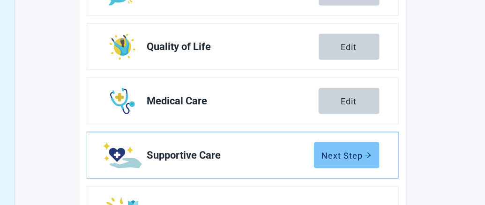
click at [348, 160] on button "Next Step" at bounding box center [347, 155] width 66 height 26
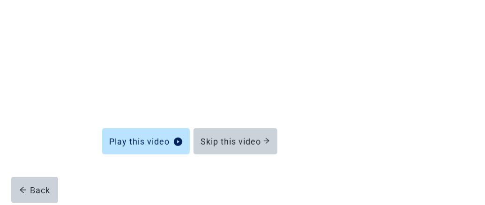
scroll to position [156, 0]
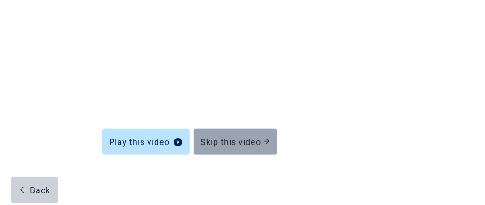
click at [230, 145] on div "Skip this video" at bounding box center [235, 141] width 69 height 9
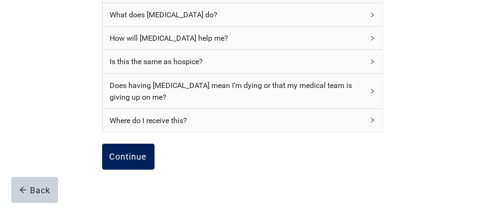
click at [123, 152] on div "Continue" at bounding box center [128, 156] width 37 height 9
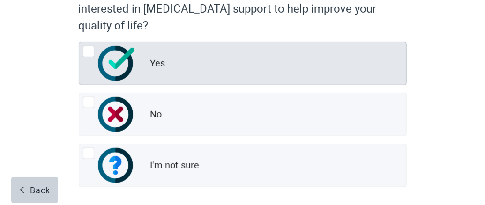
scroll to position [141, 0]
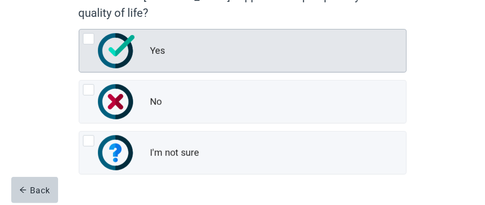
click at [88, 39] on div "Yes, radio button, not checked" at bounding box center [88, 38] width 11 height 11
click at [79, 30] on input "Yes" at bounding box center [79, 29] width 0 height 0
radio input "true"
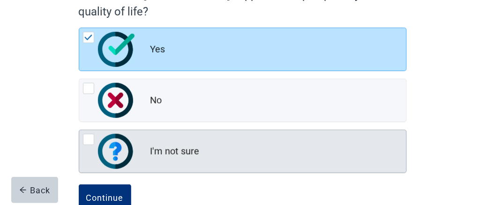
scroll to position [167, 0]
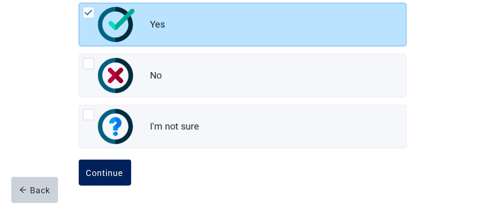
click at [106, 168] on div "Continue" at bounding box center [104, 172] width 37 height 9
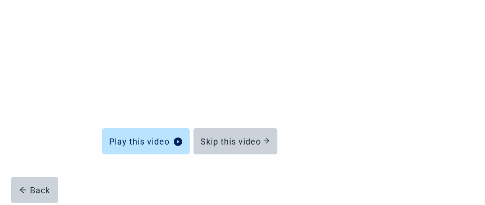
scroll to position [156, 0]
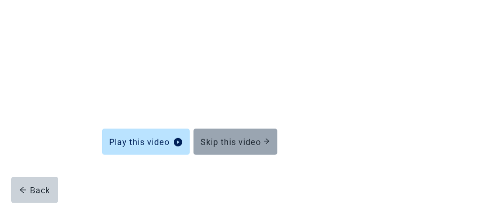
click at [232, 143] on div "Skip this video" at bounding box center [235, 141] width 69 height 9
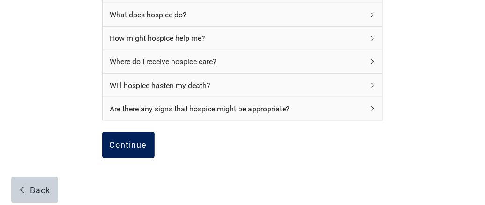
click at [123, 148] on div "Continue" at bounding box center [128, 145] width 37 height 9
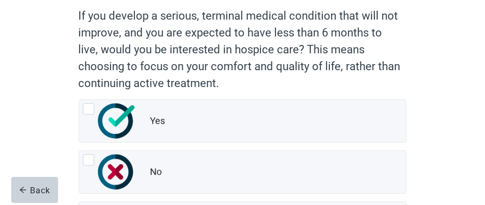
scroll to position [94, 0]
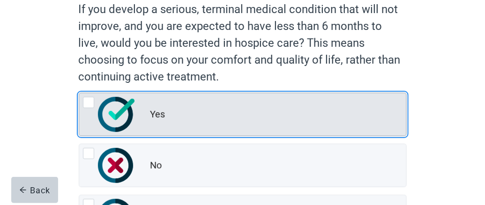
click at [86, 104] on div "Yes, radio button, not checked" at bounding box center [88, 102] width 11 height 11
click at [79, 93] on input "Yes" at bounding box center [79, 93] width 0 height 0
radio input "true"
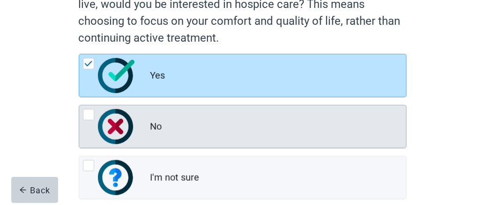
scroll to position [184, 0]
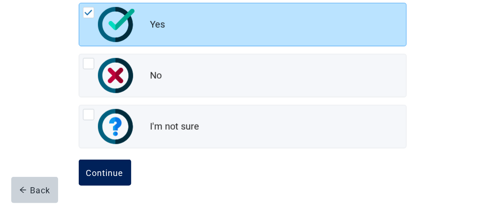
click at [113, 172] on div "Continue" at bounding box center [104, 172] width 37 height 9
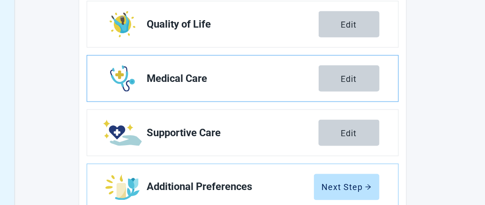
scroll to position [292, 0]
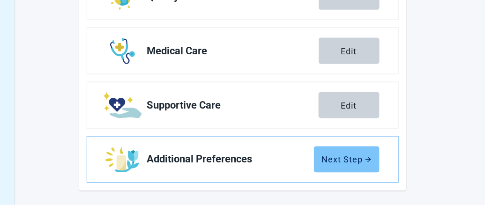
click at [346, 161] on div "Next Step" at bounding box center [347, 159] width 50 height 9
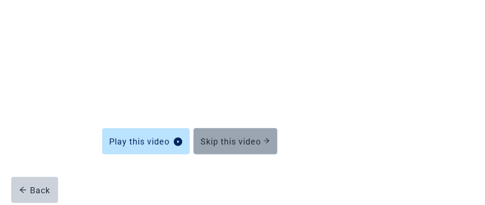
scroll to position [156, 0]
click at [256, 143] on div "Skip this video" at bounding box center [235, 141] width 69 height 9
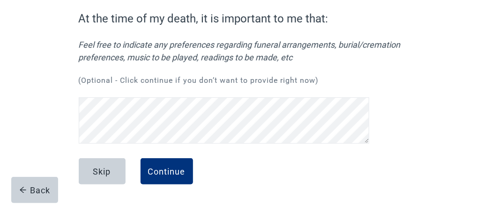
scroll to position [80, 0]
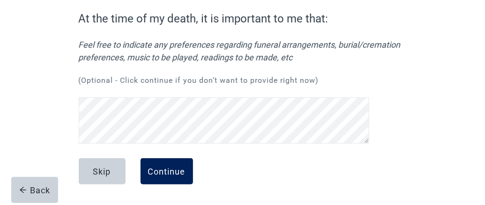
click at [178, 176] on div "Continue" at bounding box center [166, 171] width 37 height 9
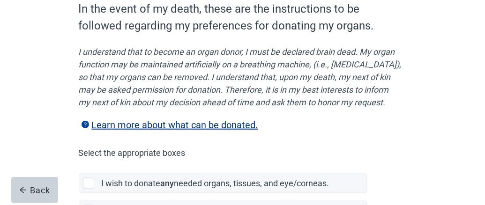
scroll to position [141, 0]
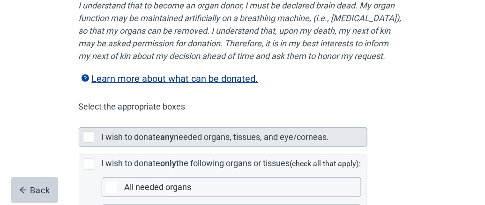
click at [89, 143] on div "Main content" at bounding box center [88, 137] width 11 height 11
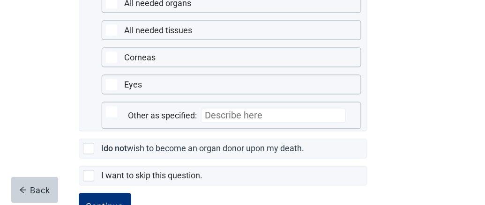
scroll to position [368, 0]
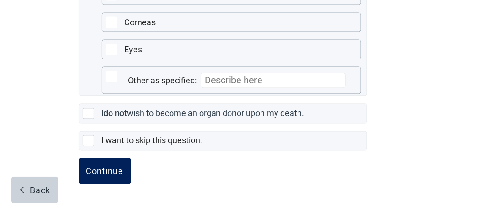
click at [112, 169] on div "Continue" at bounding box center [104, 171] width 37 height 9
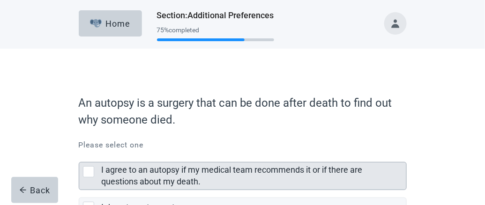
click at [88, 169] on div "I agree to an autopsy if my medical team recommends it or if there are question…" at bounding box center [88, 171] width 11 height 11
click at [79, 155] on input "I agree to an autopsy if my medical team recommends it or if there are question…" at bounding box center [79, 155] width 0 height 0
checkbox input "true"
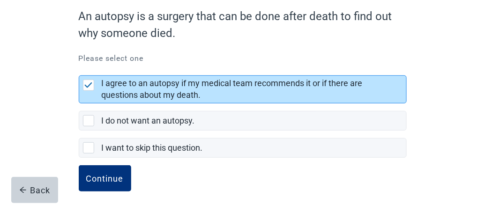
scroll to position [92, 0]
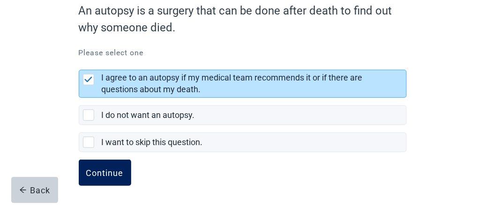
click at [113, 174] on div "Continue" at bounding box center [104, 172] width 37 height 9
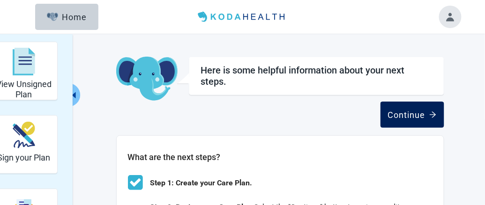
click at [405, 115] on div "Continue" at bounding box center [412, 114] width 49 height 9
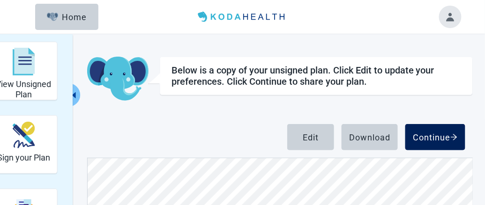
click at [441, 140] on div "Continue" at bounding box center [435, 137] width 45 height 9
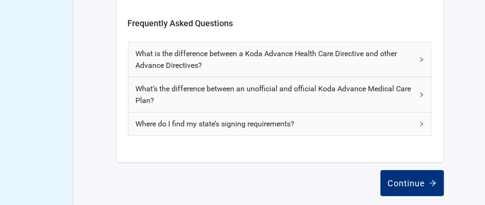
scroll to position [520, 0]
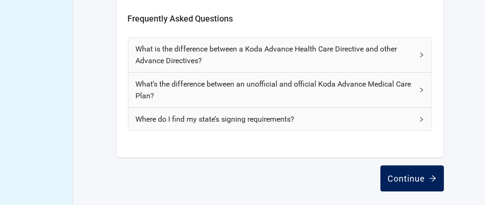
click at [400, 177] on div "Continue" at bounding box center [412, 178] width 49 height 9
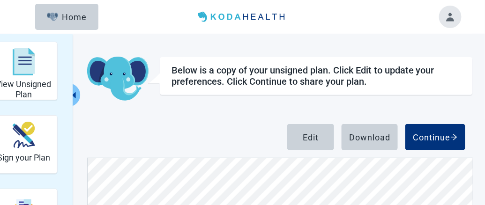
click at [456, 16] on button "Toggle account menu" at bounding box center [450, 17] width 22 height 22
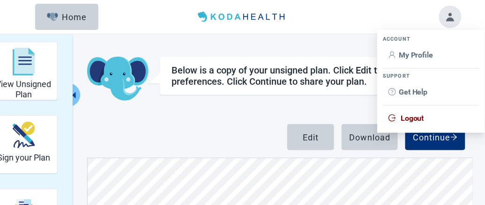
click at [415, 118] on span "Logout" at bounding box center [411, 118] width 23 height 9
